Goal: Contribute content: Add original content to the website for others to see

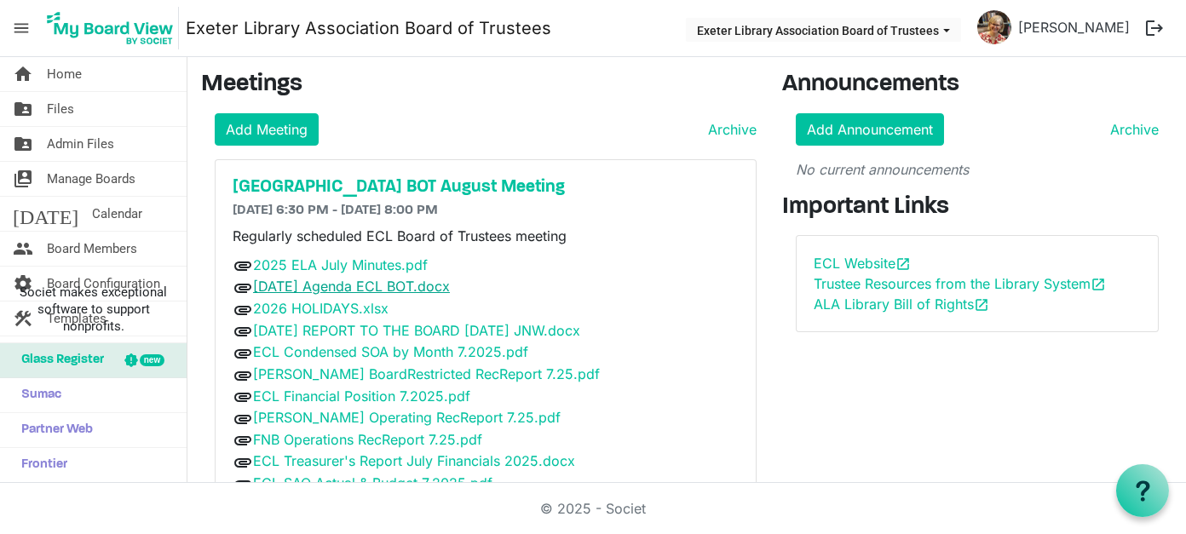
scroll to position [6, 0]
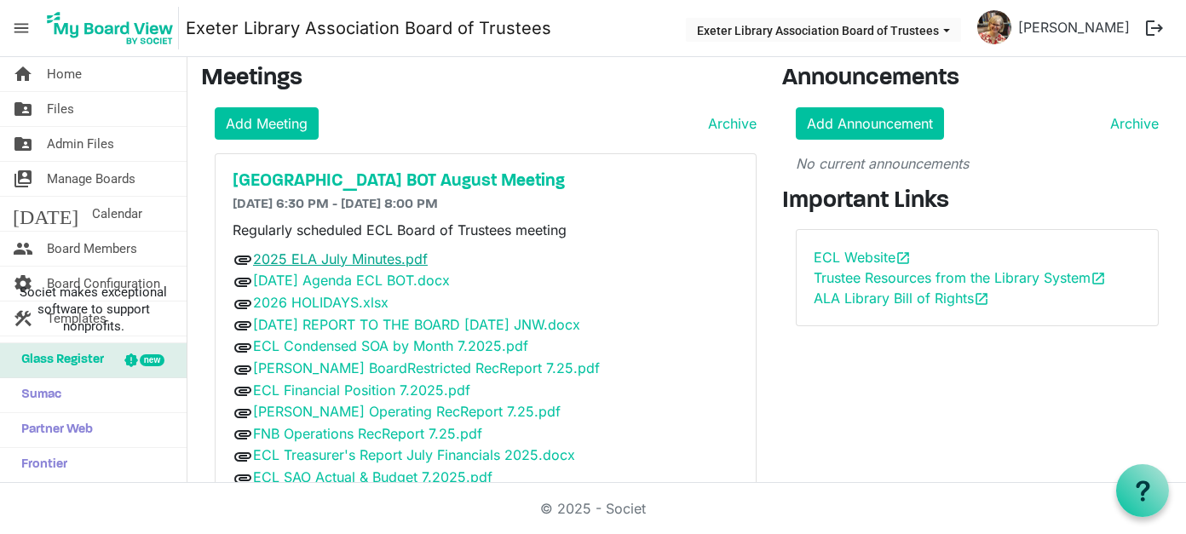
click at [360, 255] on link "2025 ELA July Minutes.pdf" at bounding box center [340, 259] width 175 height 17
click at [343, 296] on link "2026 HOLIDAYS.xlsx" at bounding box center [320, 302] width 135 height 17
click at [406, 323] on link "[DATE] REPORT TO THE BOARD [DATE] JNW.docx" at bounding box center [416, 324] width 327 height 17
drag, startPoint x: 345, startPoint y: 320, endPoint x: 689, endPoint y: 389, distance: 350.1
click at [689, 389] on div "attachment ECL Financial Position 7.2025.pdf" at bounding box center [486, 391] width 507 height 22
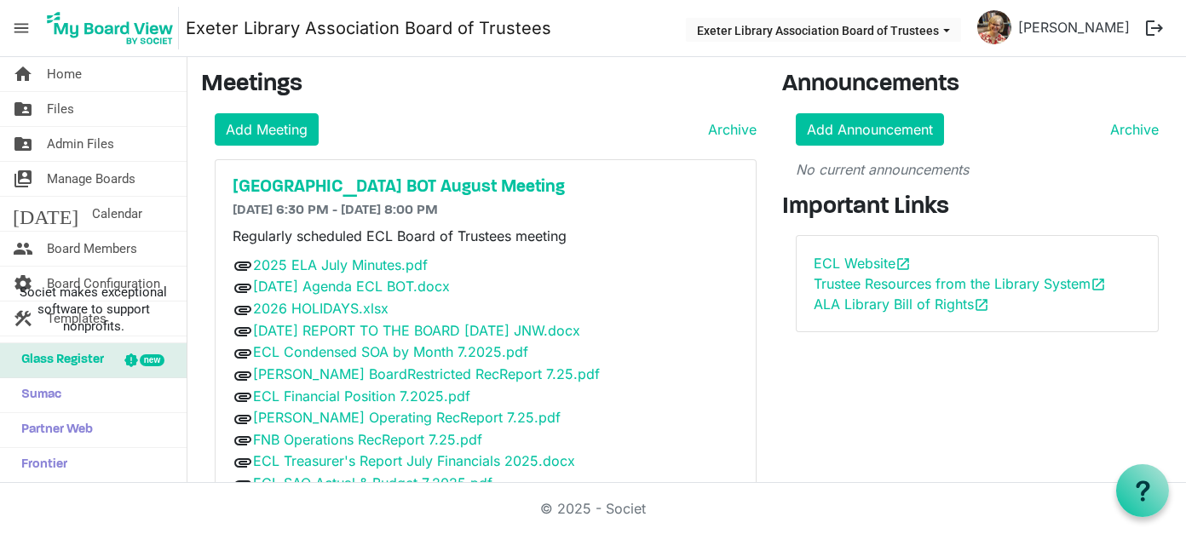
scroll to position [0, 0]
click at [437, 182] on h5 "[GEOGRAPHIC_DATA] BOT August Meeting" at bounding box center [486, 187] width 507 height 20
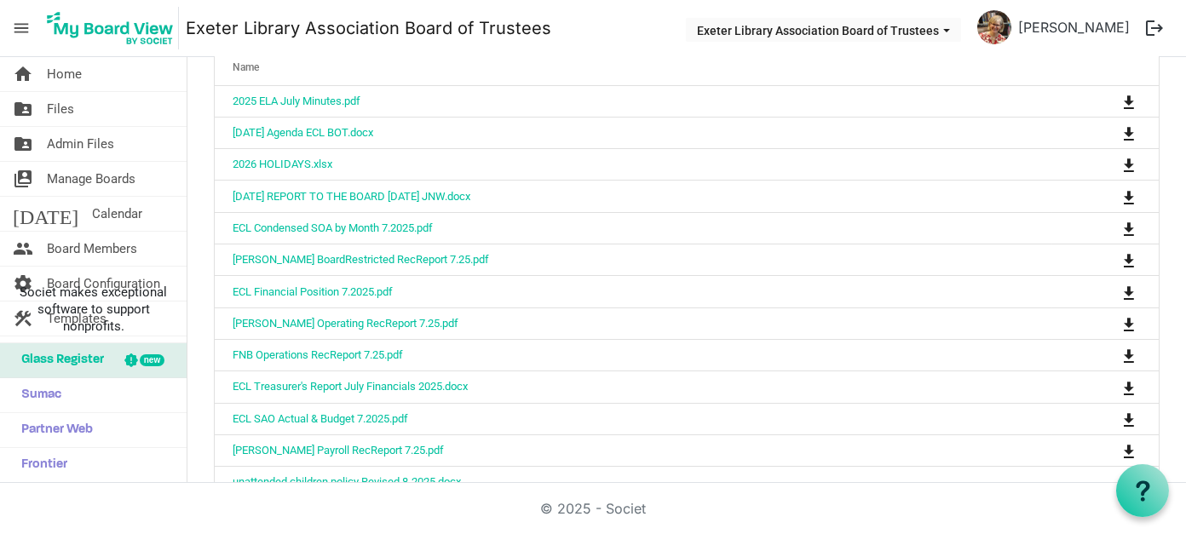
scroll to position [426, 0]
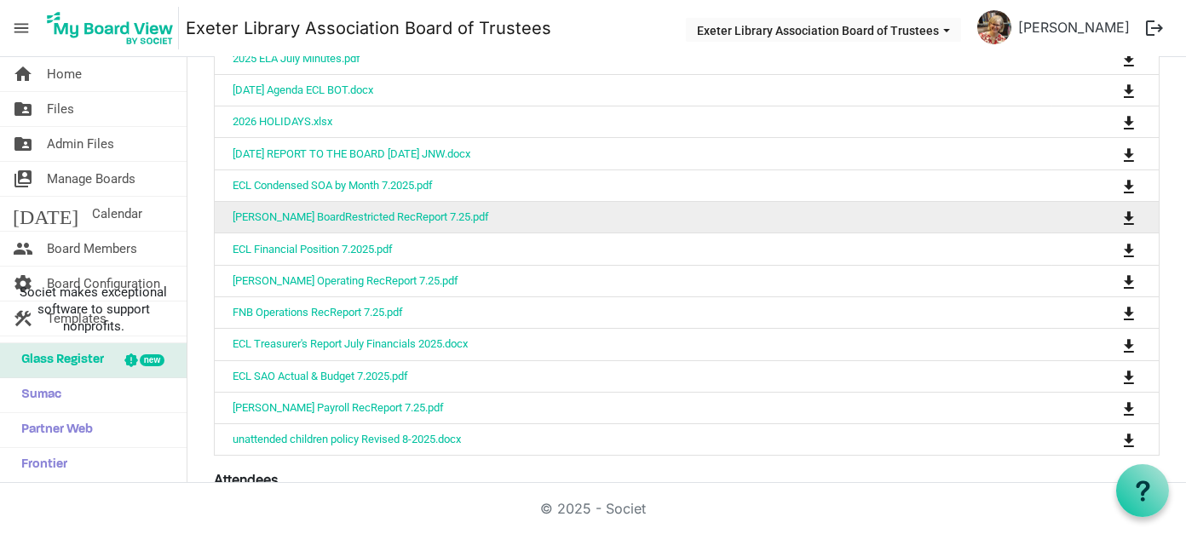
drag, startPoint x: 374, startPoint y: 147, endPoint x: 740, endPoint y: 220, distance: 372.7
click at [679, 265] on td "[PERSON_NAME] Operating RecReport 7.25.pdf" at bounding box center [634, 281] width 838 height 32
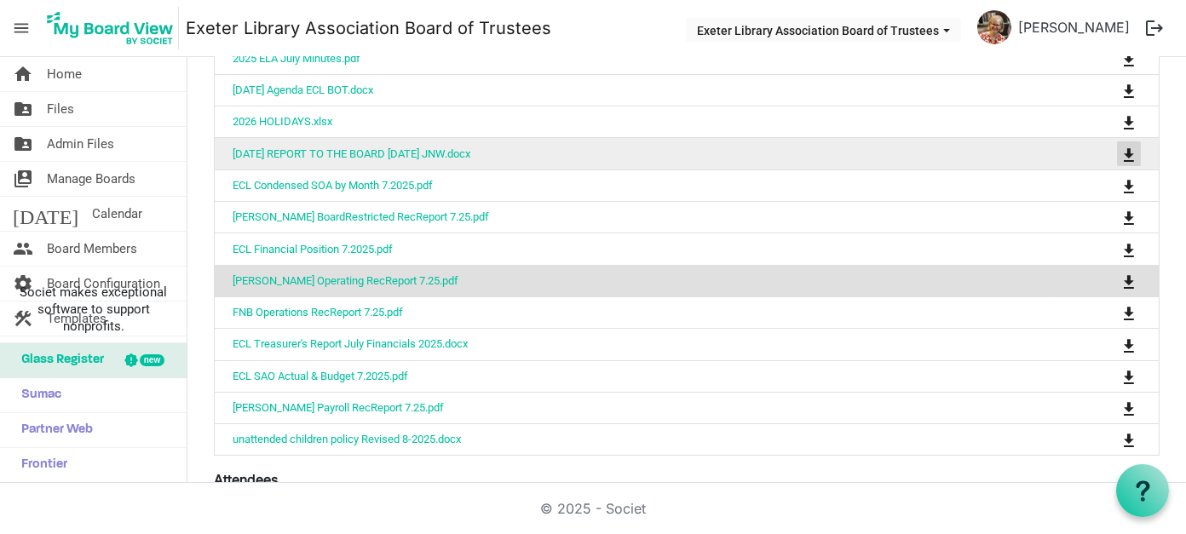
click at [1124, 150] on span "is Command column column header" at bounding box center [1129, 155] width 10 height 14
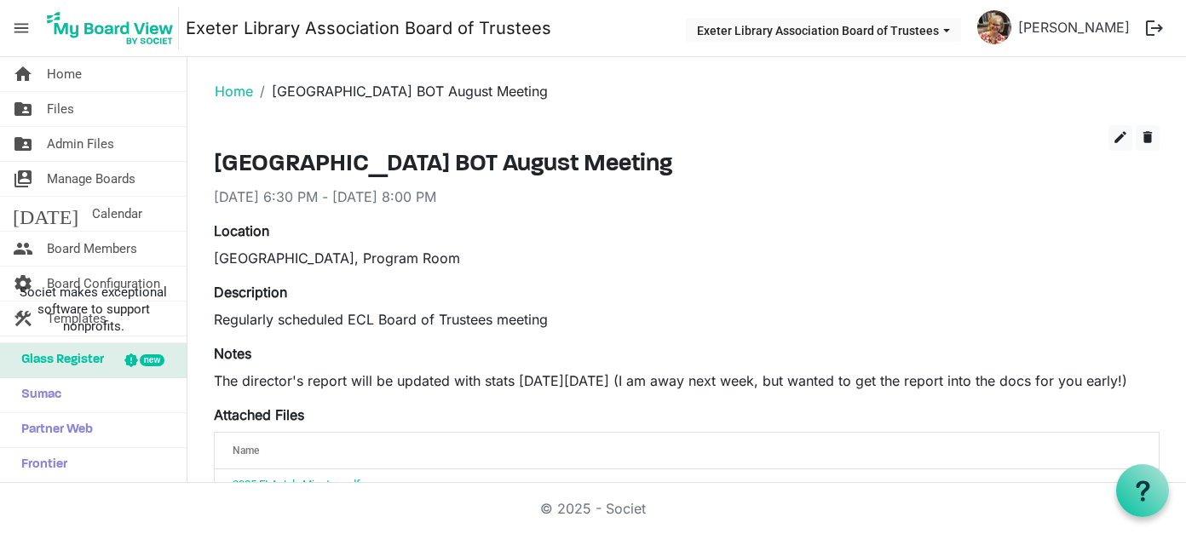
scroll to position [256, 0]
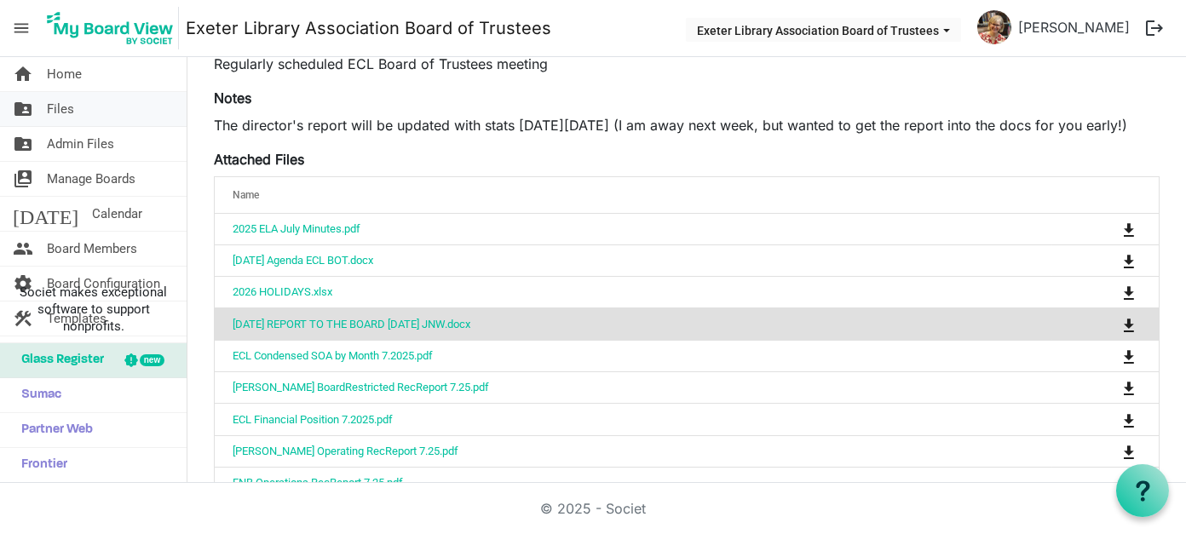
click at [52, 103] on span "Files" at bounding box center [60, 109] width 27 height 34
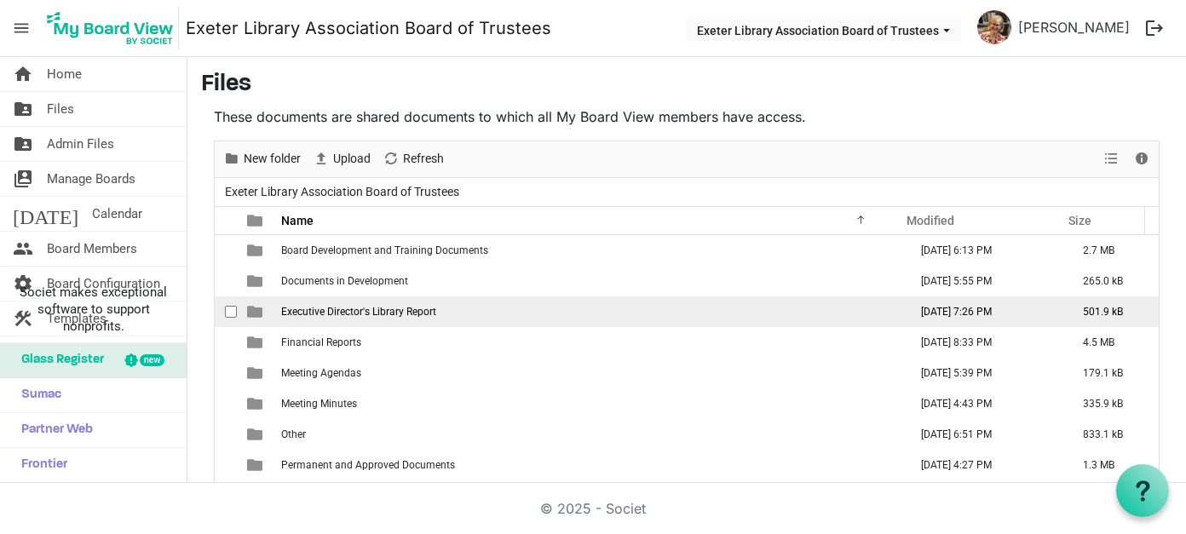
click at [353, 311] on span "Executive Director's Library Report" at bounding box center [358, 312] width 155 height 12
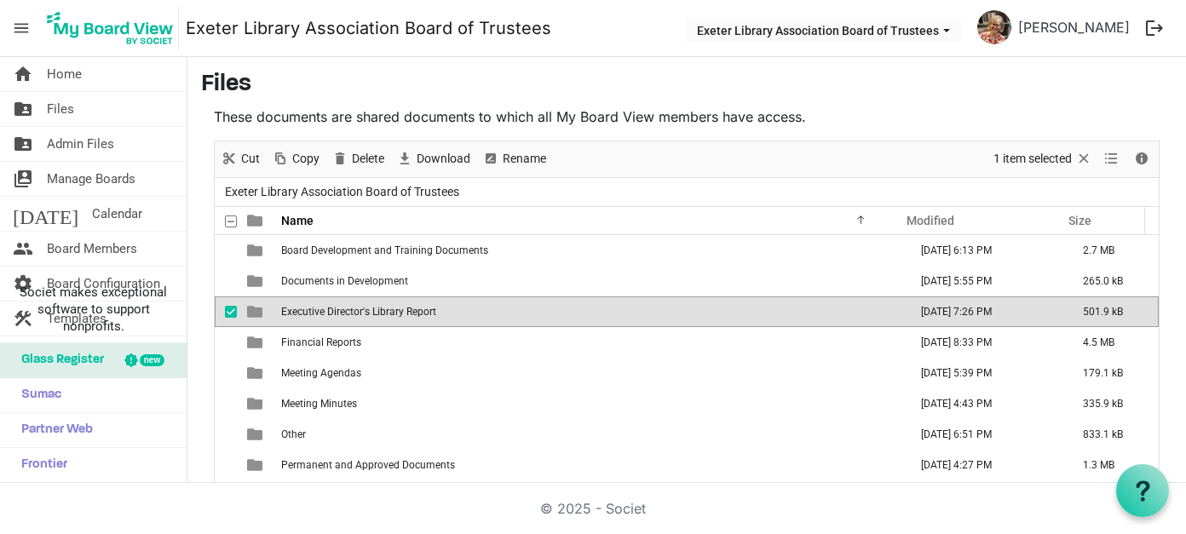
click at [353, 311] on span "Executive Director's Library Report" at bounding box center [358, 312] width 155 height 12
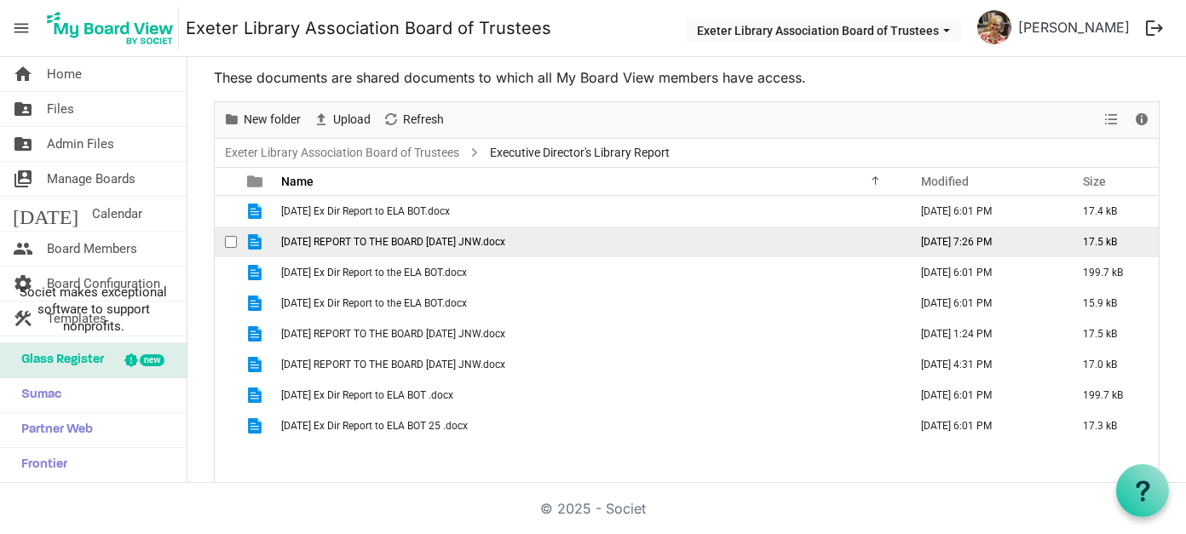
click at [228, 239] on span "checkbox" at bounding box center [231, 242] width 12 height 12
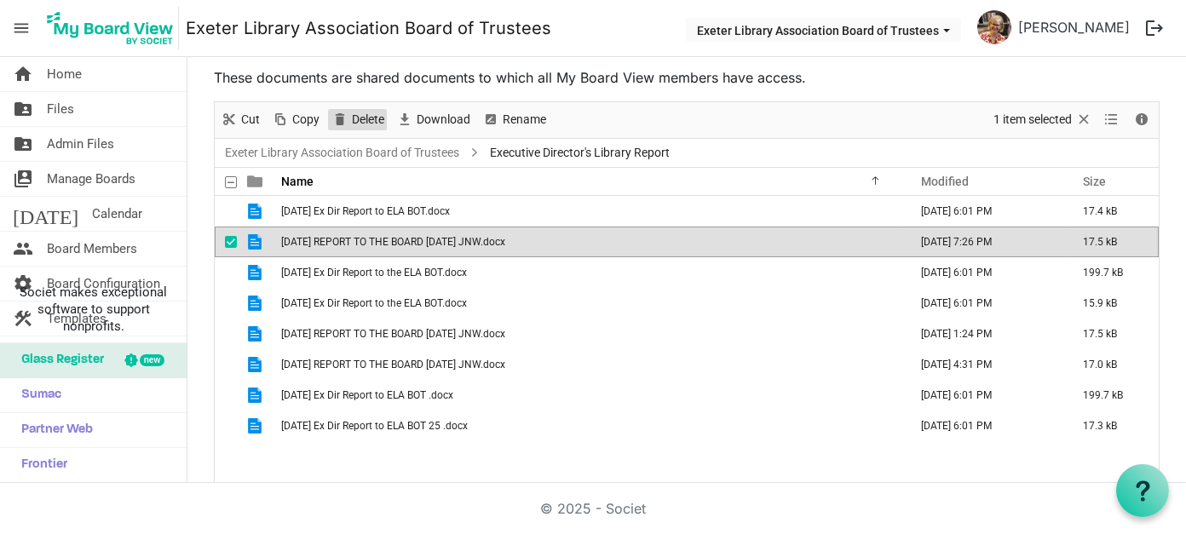
click at [358, 116] on span "Delete" at bounding box center [368, 119] width 36 height 21
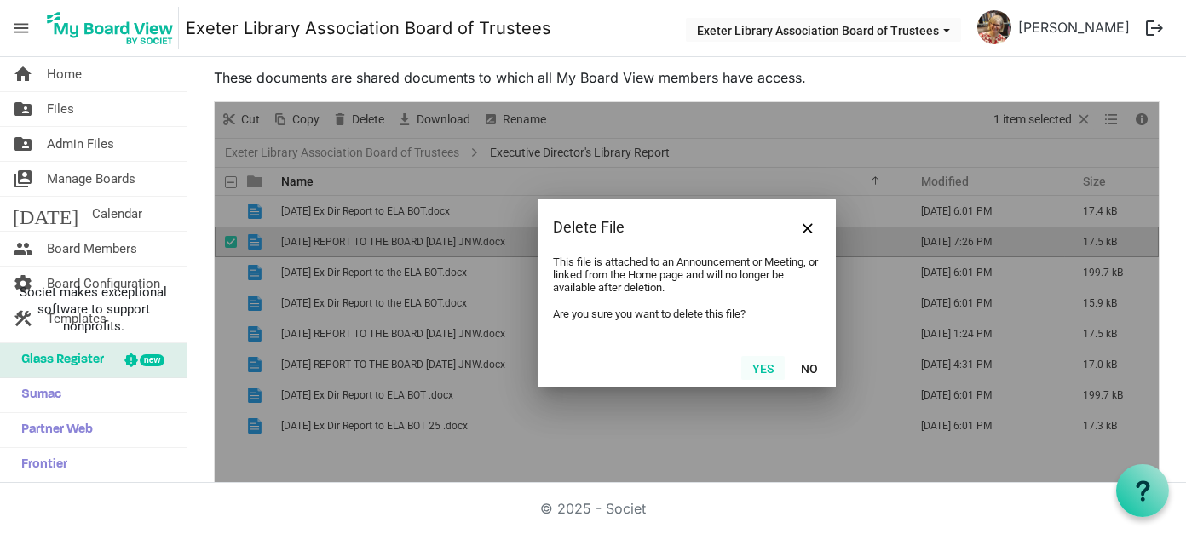
click at [744, 366] on button "Yes" at bounding box center [762, 368] width 43 height 24
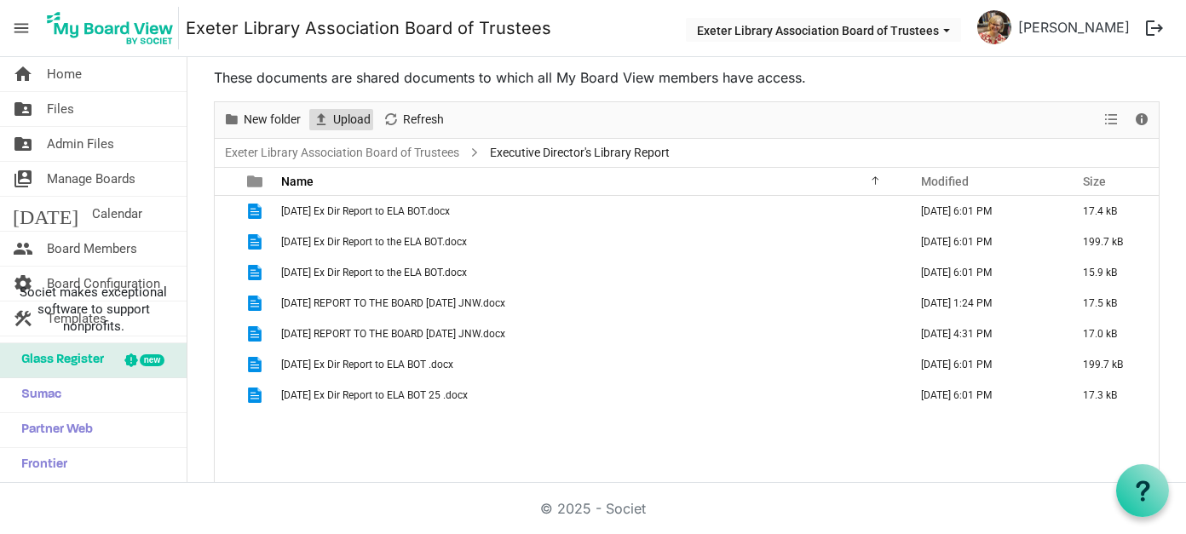
click at [358, 118] on span "Upload" at bounding box center [351, 119] width 41 height 21
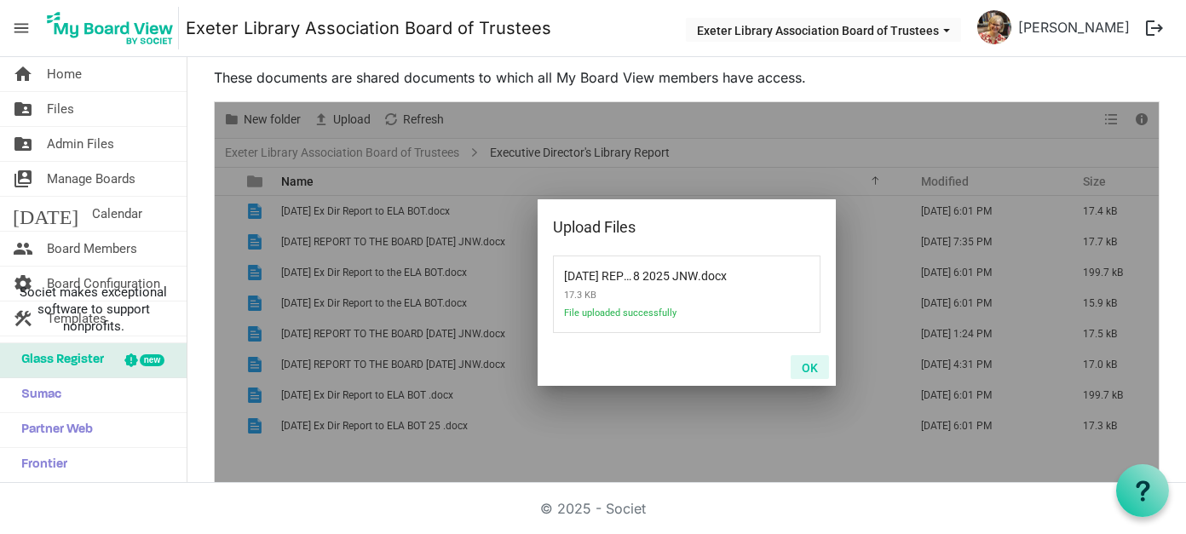
click at [803, 366] on button "OK" at bounding box center [810, 367] width 38 height 24
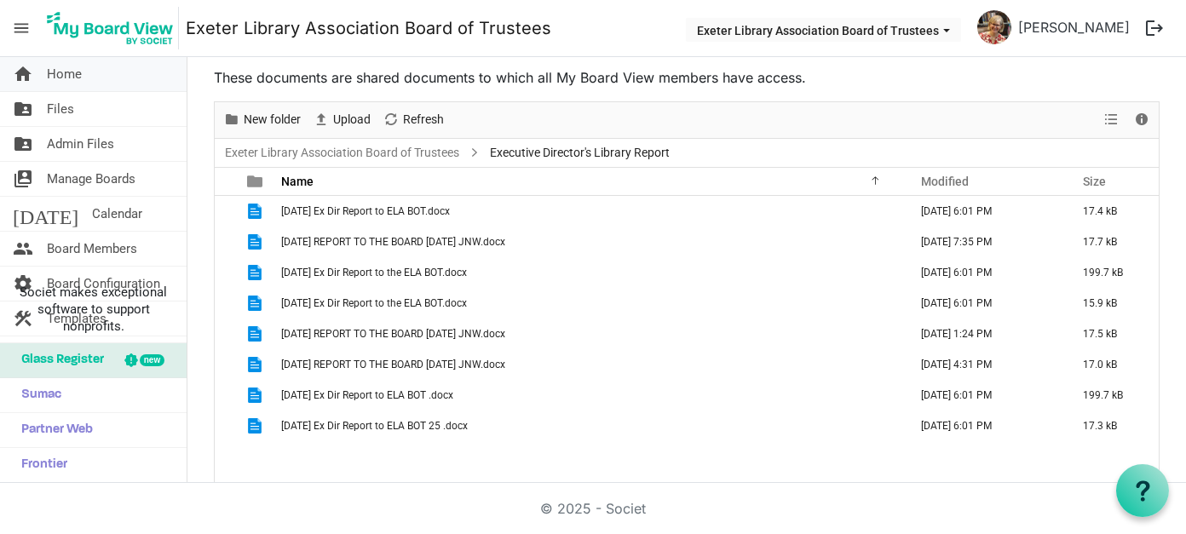
click at [70, 72] on span "Home" at bounding box center [64, 74] width 35 height 34
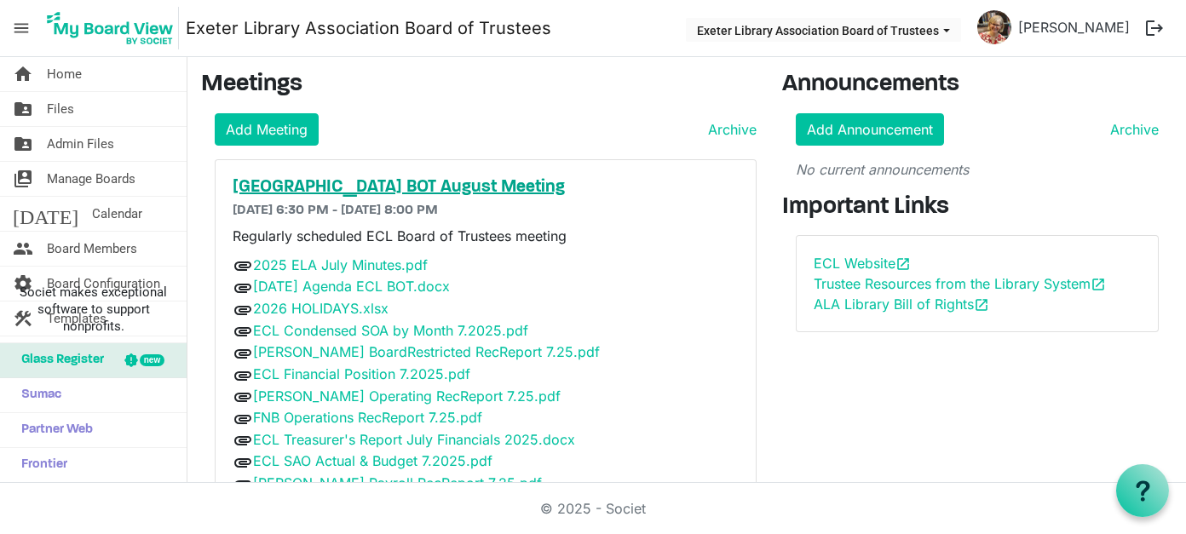
click at [477, 187] on h5 "[GEOGRAPHIC_DATA] BOT August Meeting" at bounding box center [486, 187] width 507 height 20
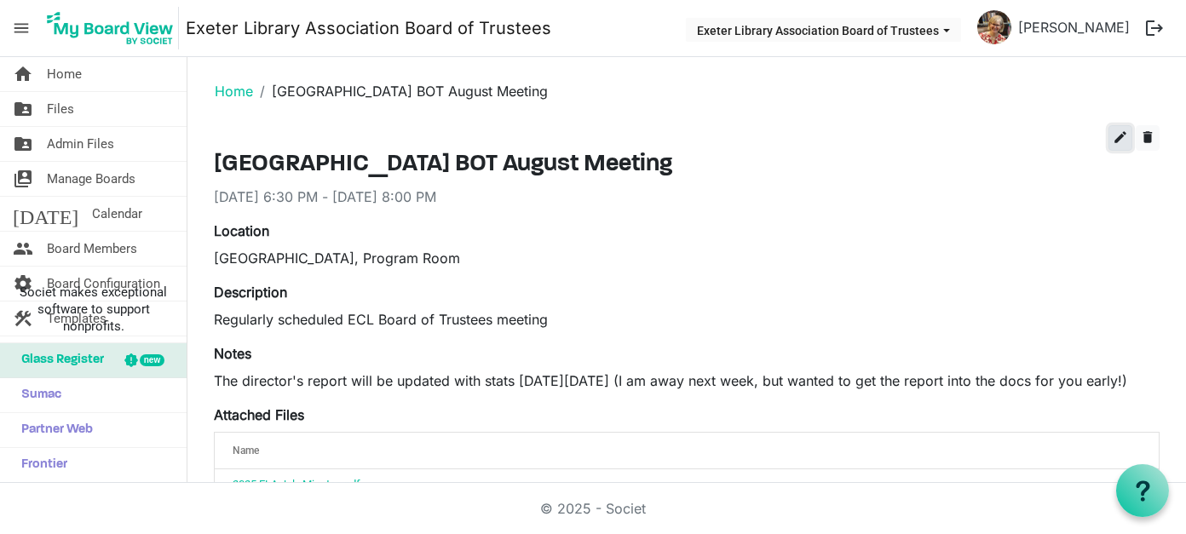
click at [1113, 135] on span "edit" at bounding box center [1120, 137] width 15 height 15
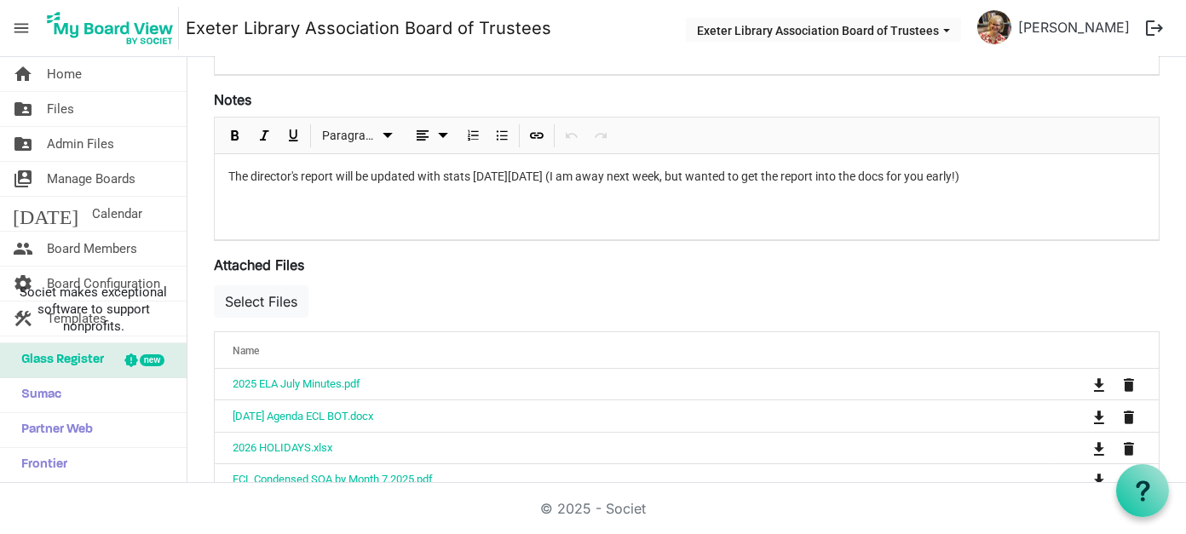
scroll to position [511, 0]
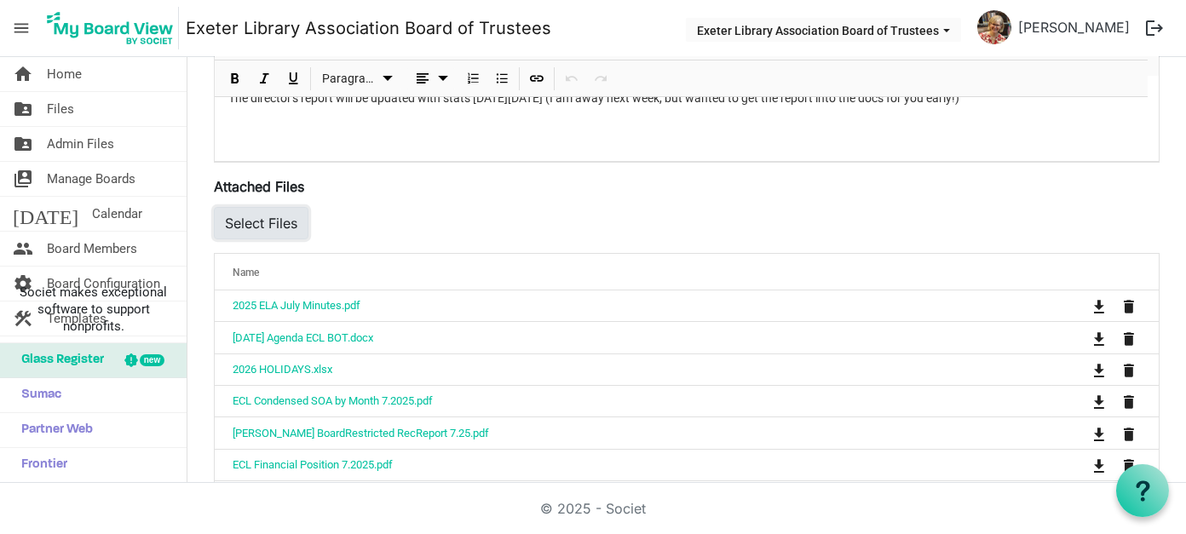
click at [264, 213] on button "Select Files" at bounding box center [261, 223] width 95 height 32
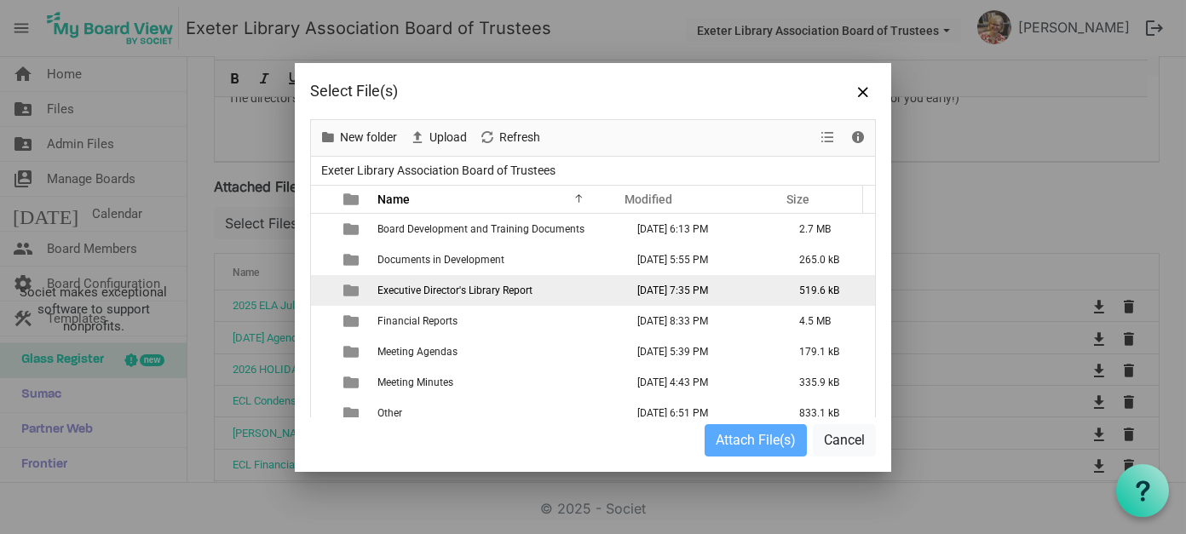
click at [448, 290] on span "Executive Director's Library Report" at bounding box center [454, 291] width 155 height 12
click at [477, 290] on span "Executive Director's Library Report" at bounding box center [454, 291] width 155 height 12
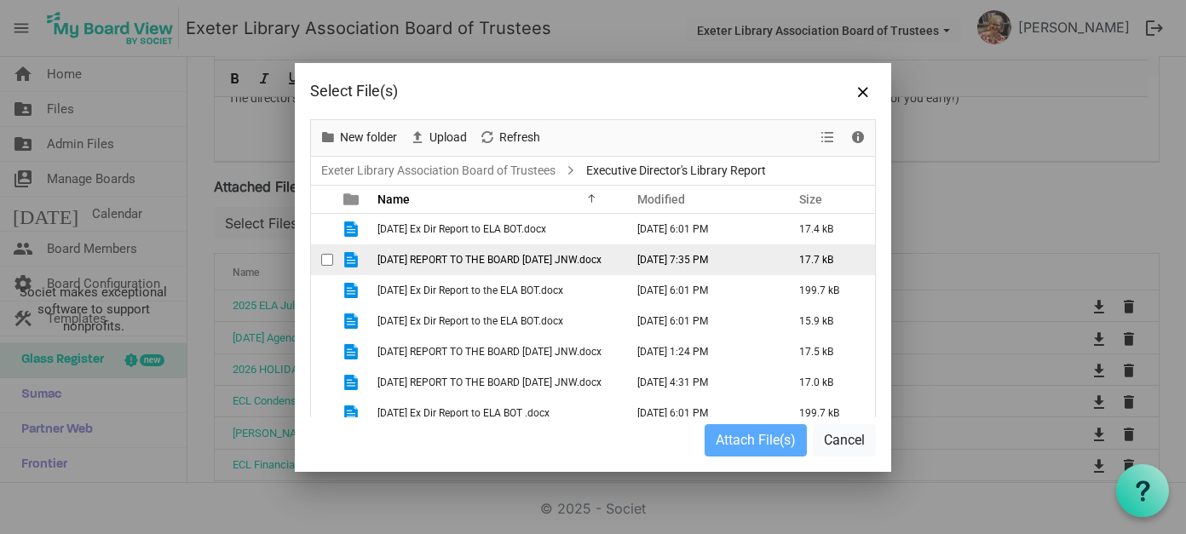
click at [464, 256] on span "[DATE] REPORT TO THE BOARD [DATE] JNW.docx" at bounding box center [489, 260] width 224 height 12
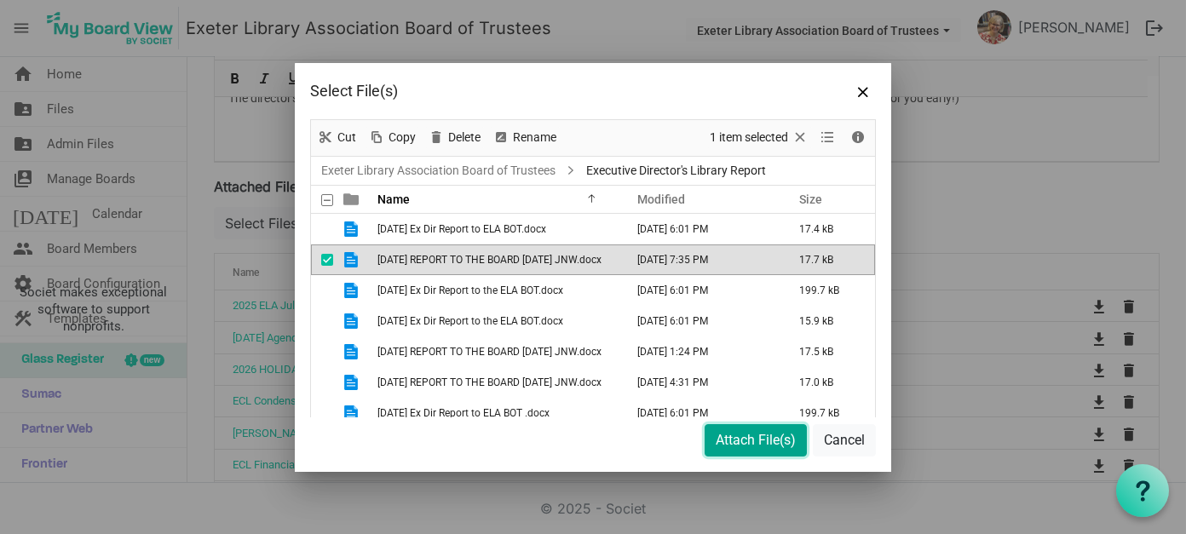
click at [738, 439] on button "Attach File(s)" at bounding box center [756, 440] width 102 height 32
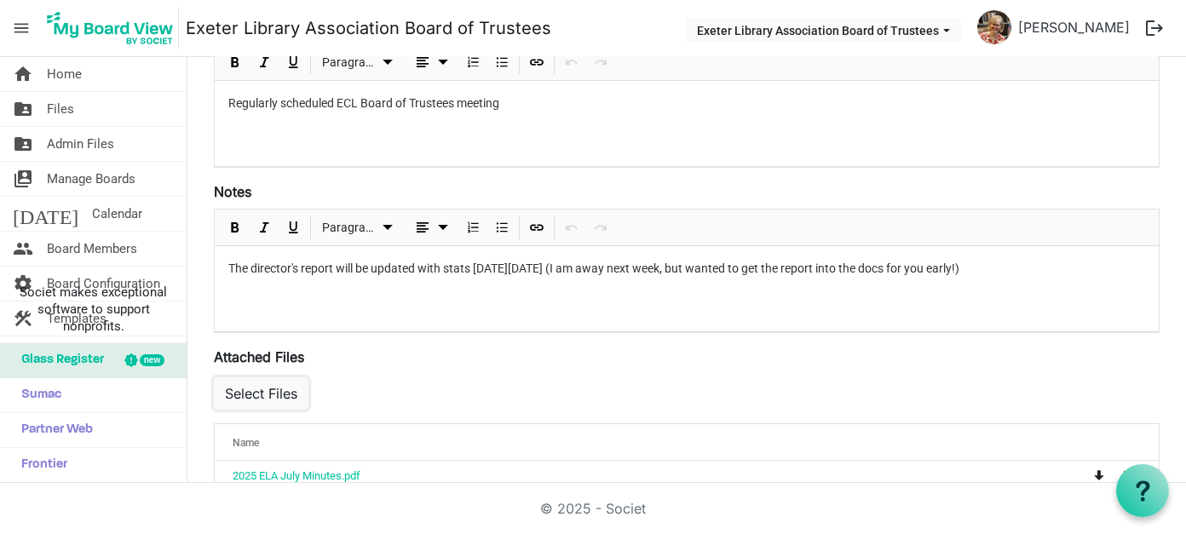
scroll to position [0, 0]
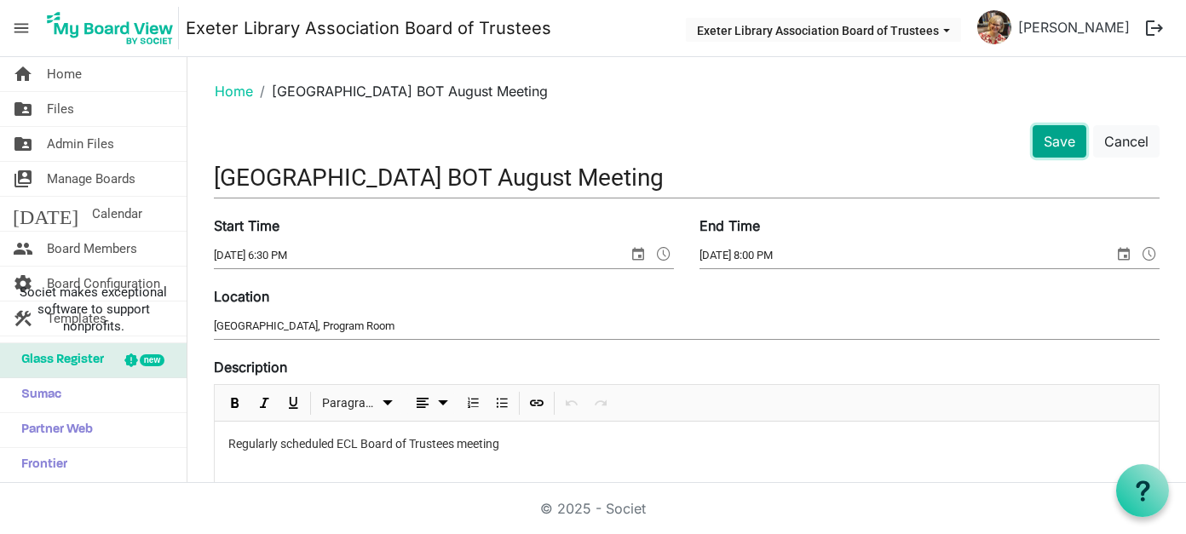
click at [1049, 143] on button "Save" at bounding box center [1060, 141] width 54 height 32
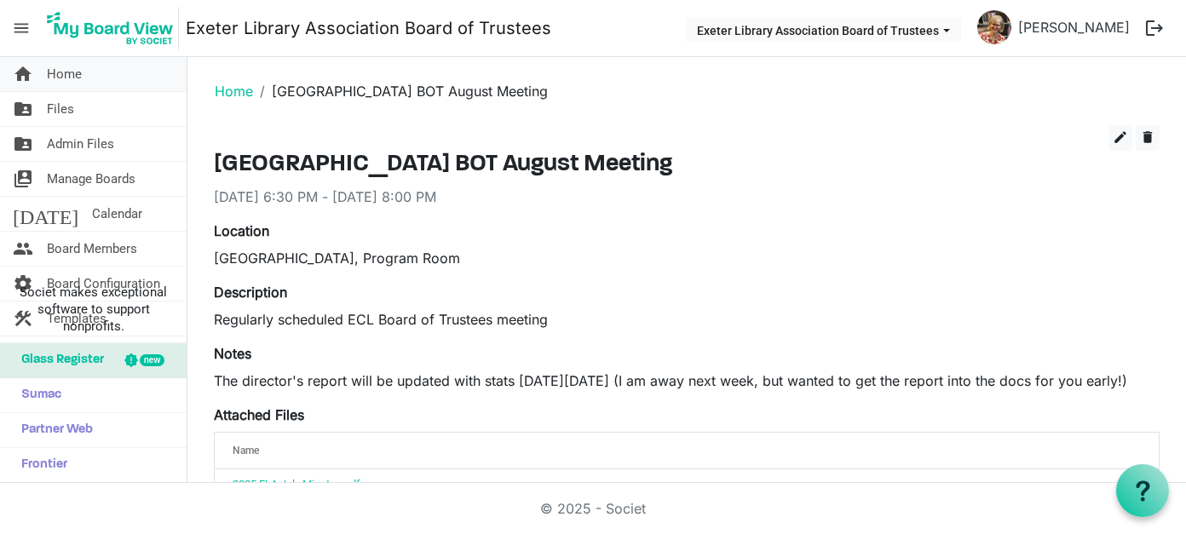
click at [78, 74] on span "Home" at bounding box center [64, 74] width 35 height 34
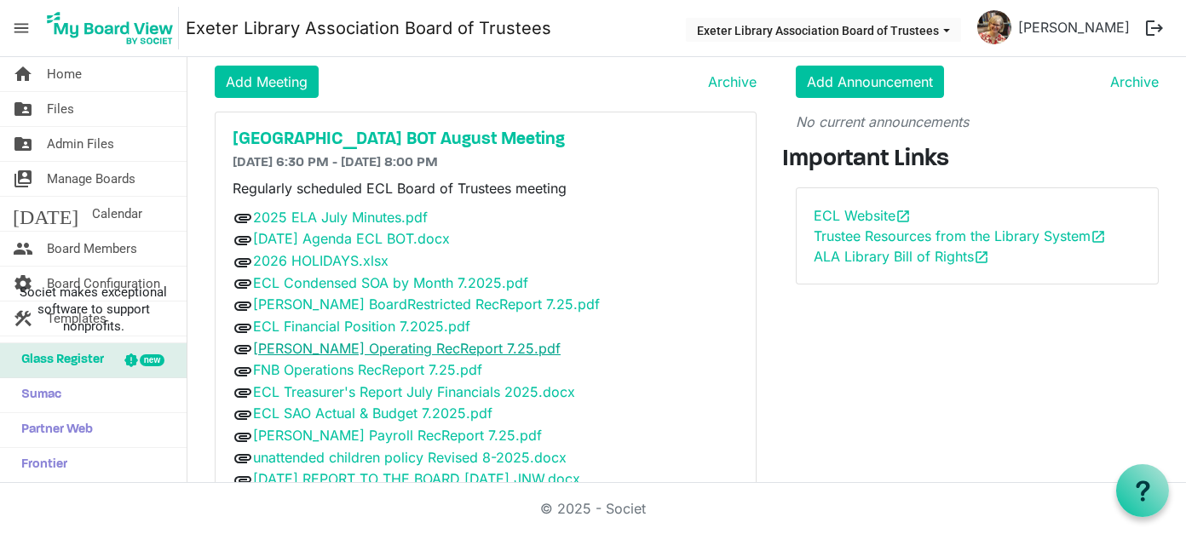
scroll to position [91, 0]
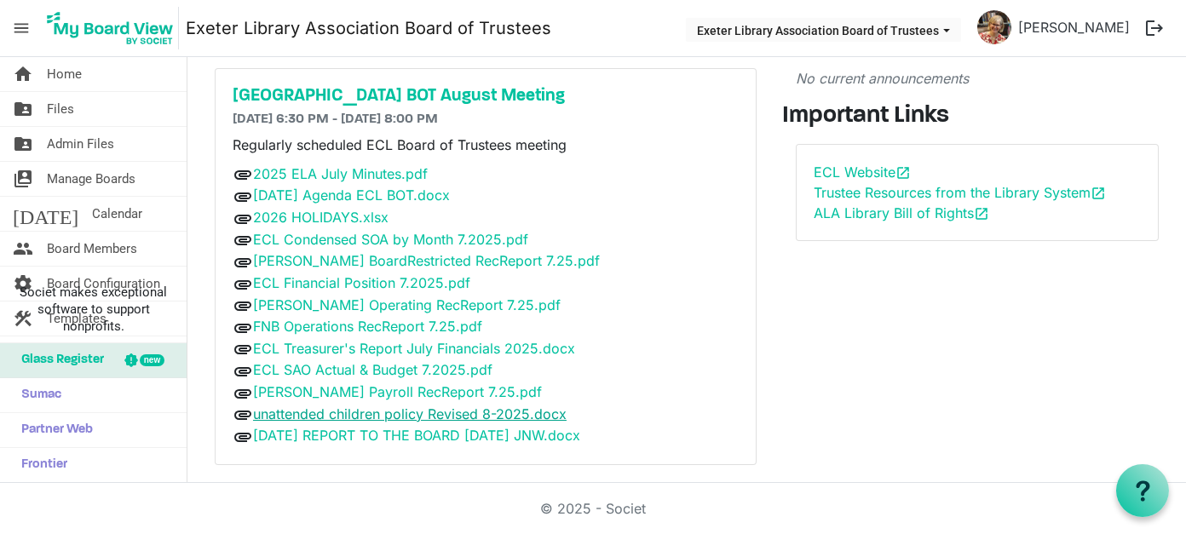
click at [414, 406] on link "unattended children policy Revised 8-2025.docx" at bounding box center [410, 414] width 314 height 17
click at [349, 341] on link "ECL Treasurer's Report July Financials 2025.docx" at bounding box center [414, 348] width 322 height 17
